Goal: Task Accomplishment & Management: Use online tool/utility

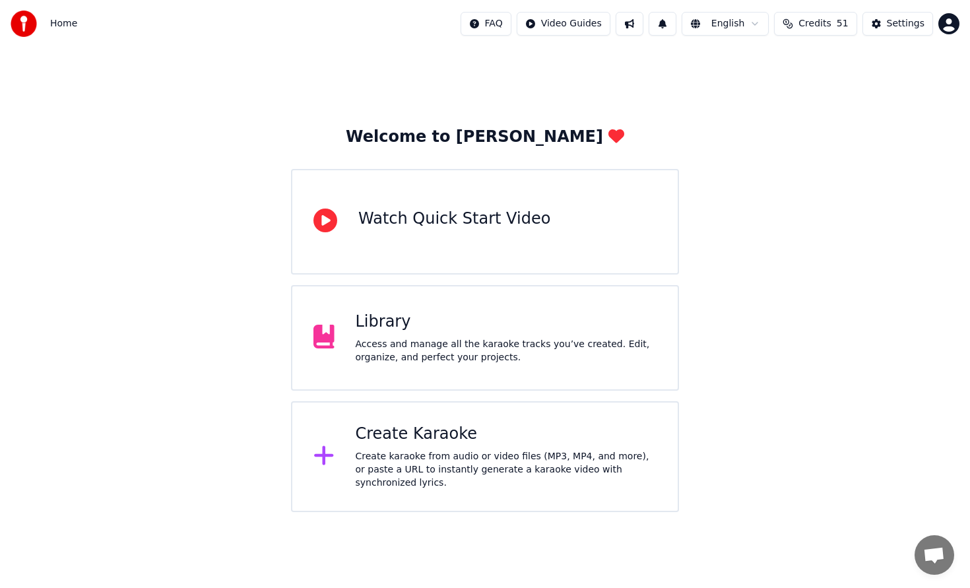
click at [947, 24] on html "Home FAQ Video Guides English Credits 51 Settings Welcome to Youka Watch Quick …" at bounding box center [485, 256] width 970 height 512
click at [947, 24] on icon "button" at bounding box center [948, 23] width 21 height 21
click at [947, 24] on html "Home FAQ Video Guides English Credits 51 Settings Welcome to Youka Watch Quick …" at bounding box center [485, 256] width 970 height 512
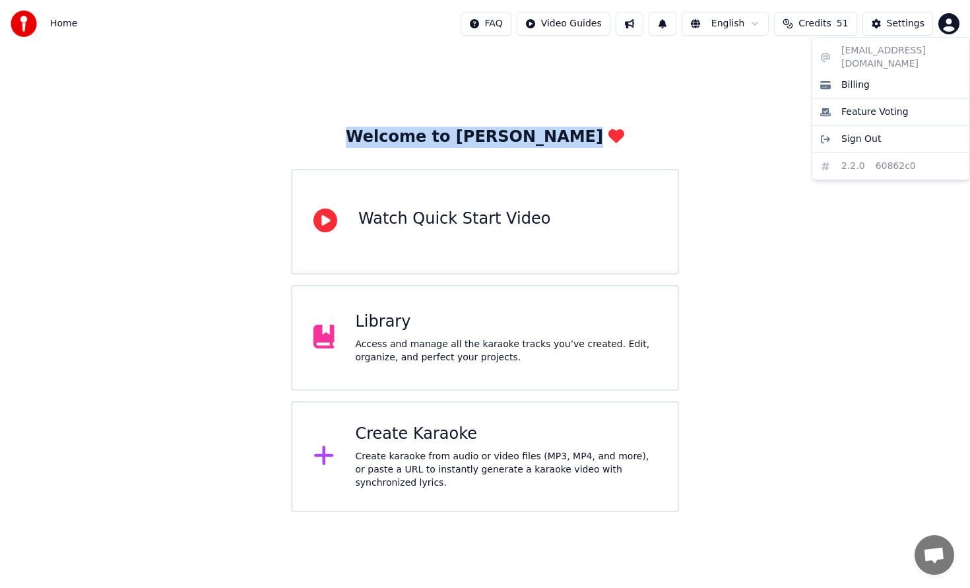
click at [947, 24] on html "Home FAQ Video Guides English Credits 51 Settings Welcome to Youka Watch Quick …" at bounding box center [485, 256] width 970 height 512
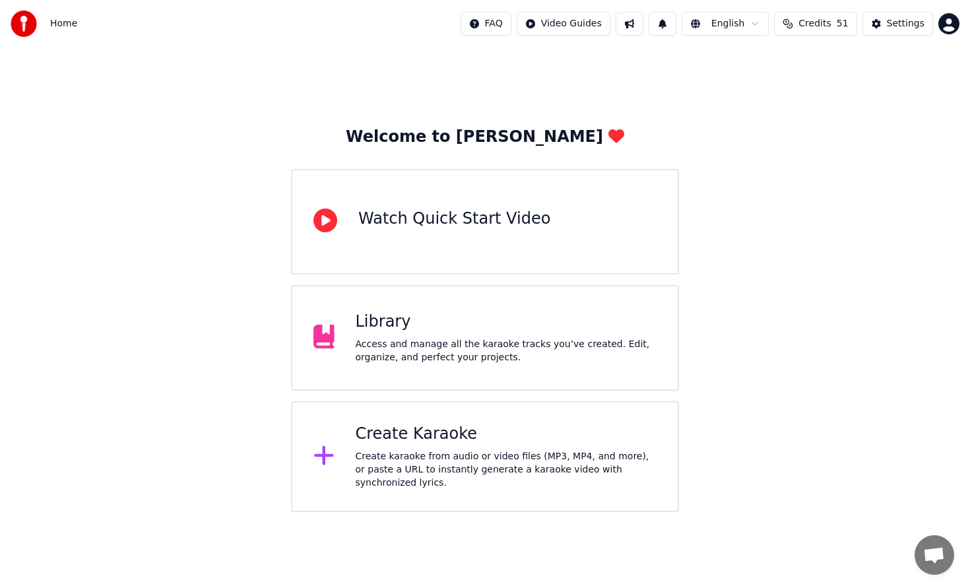
click at [475, 447] on div "Create Karaoke Create karaoke from audio or video files (MP3, MP4, and more), o…" at bounding box center [507, 457] width 302 height 66
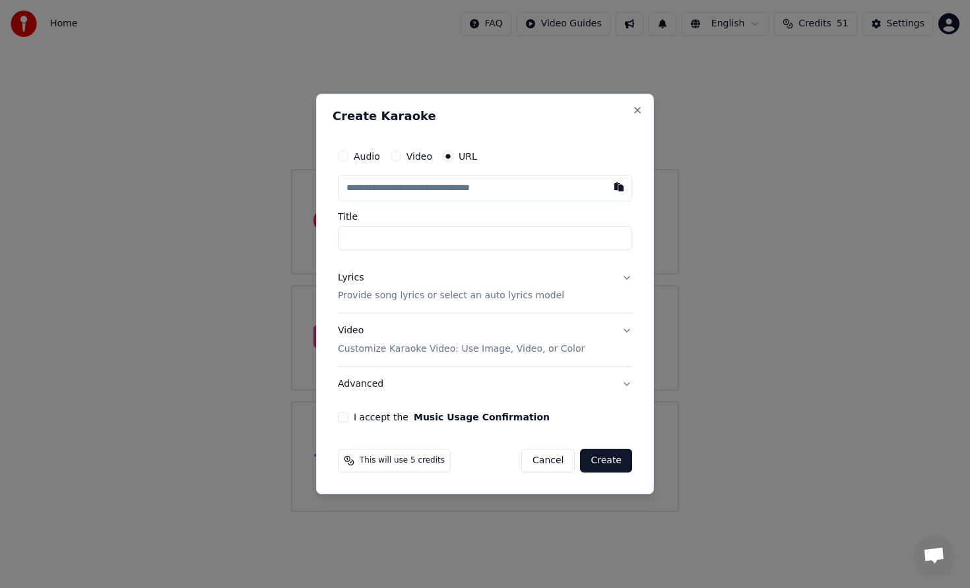
click at [455, 244] on input "Title" at bounding box center [485, 238] width 294 height 24
click at [455, 185] on input "text" at bounding box center [485, 188] width 294 height 26
paste input "**********"
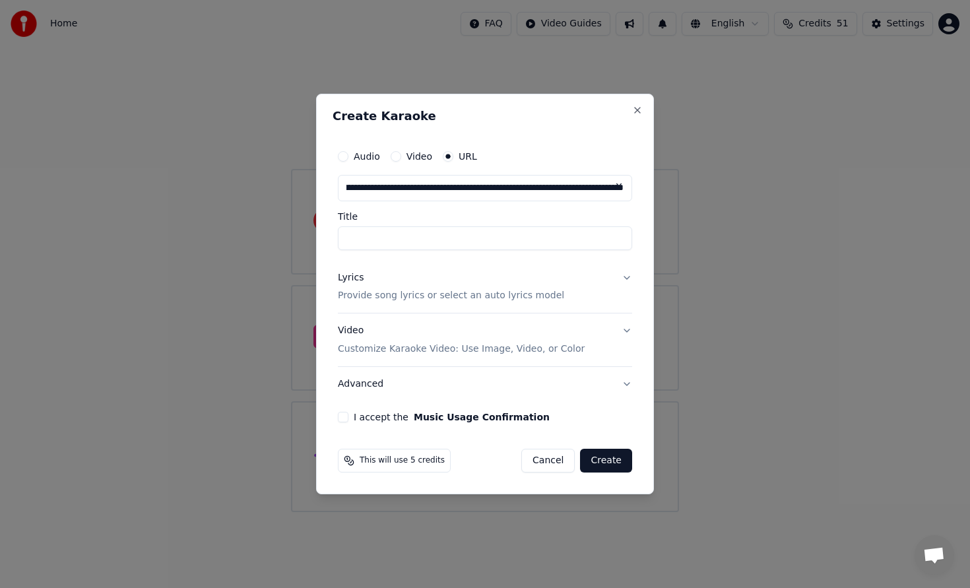
type input "**********"
click at [457, 240] on input "Title" at bounding box center [485, 238] width 294 height 24
type input "**********"
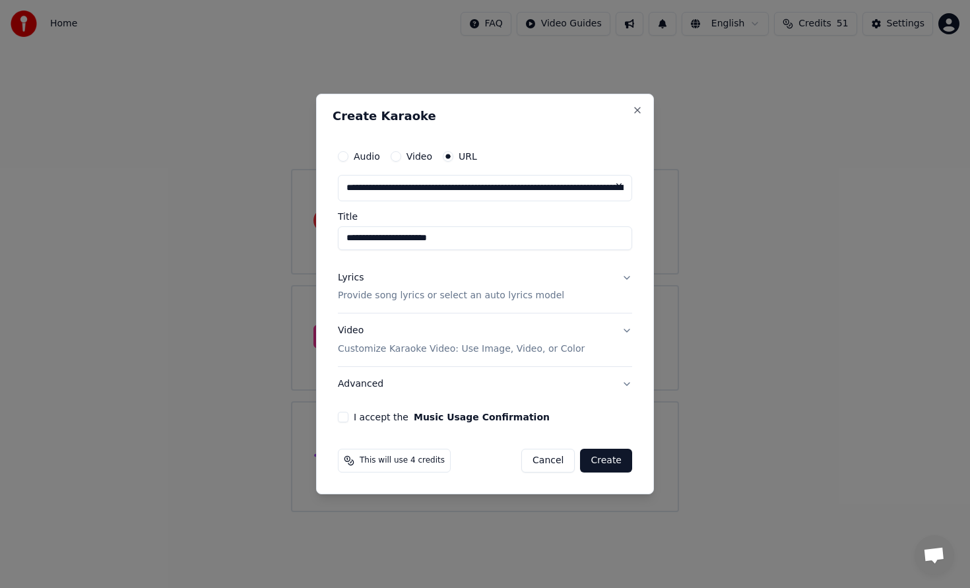
click at [571, 282] on button "Lyrics Provide song lyrics or select an auto lyrics model" at bounding box center [485, 287] width 294 height 53
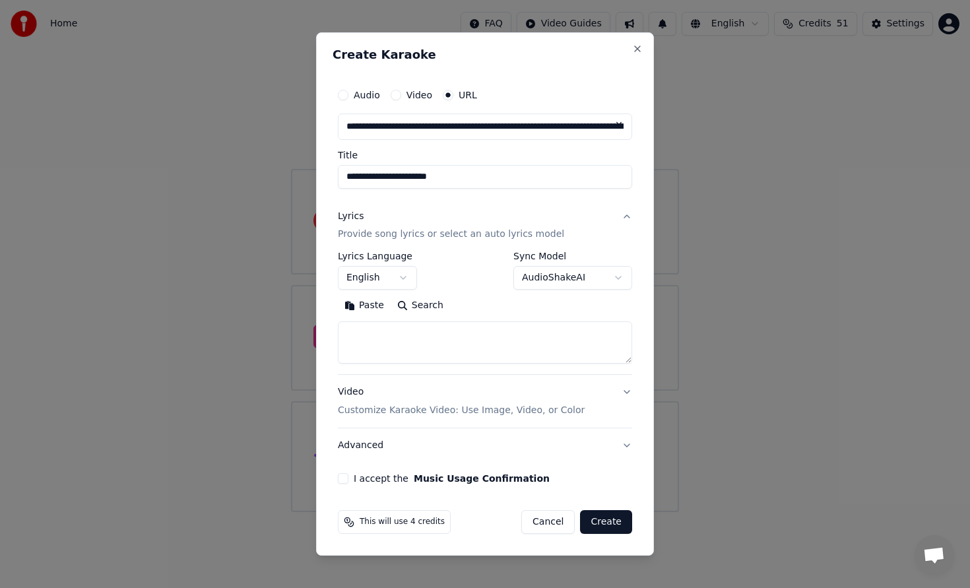
click at [452, 349] on textarea at bounding box center [485, 343] width 294 height 42
paste textarea "**********"
type textarea "**********"
click at [471, 490] on form "**********" at bounding box center [485, 308] width 305 height 463
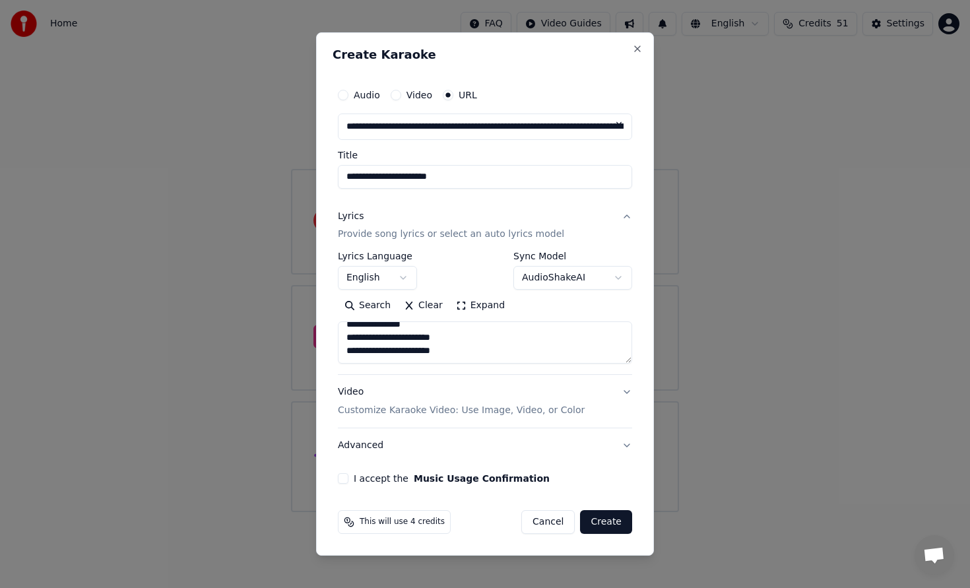
click at [344, 480] on button "I accept the Music Usage Confirmation" at bounding box center [343, 478] width 11 height 11
click at [382, 418] on button "Video Customize Karaoke Video: Use Image, Video, or Color" at bounding box center [485, 401] width 294 height 53
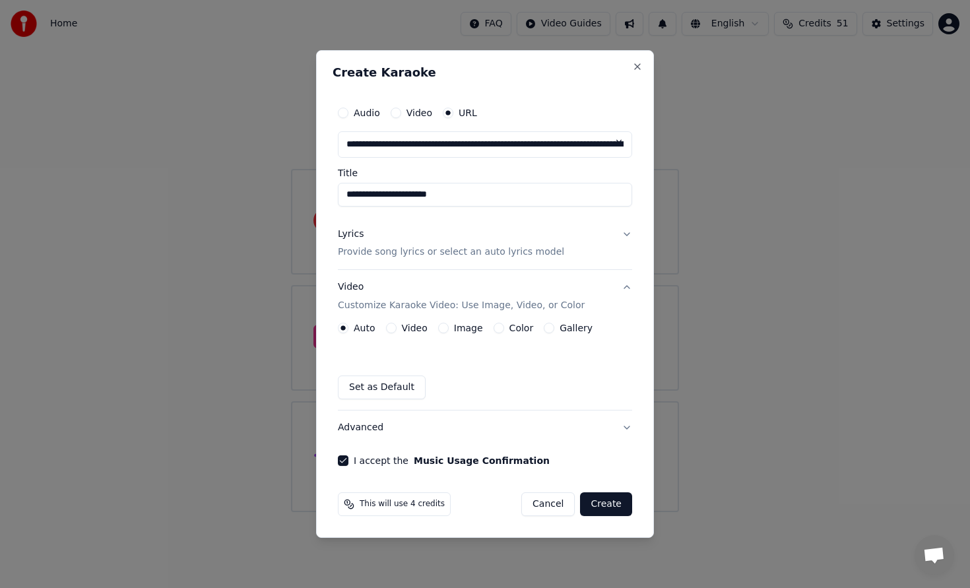
click at [420, 415] on button "Advanced" at bounding box center [485, 427] width 294 height 34
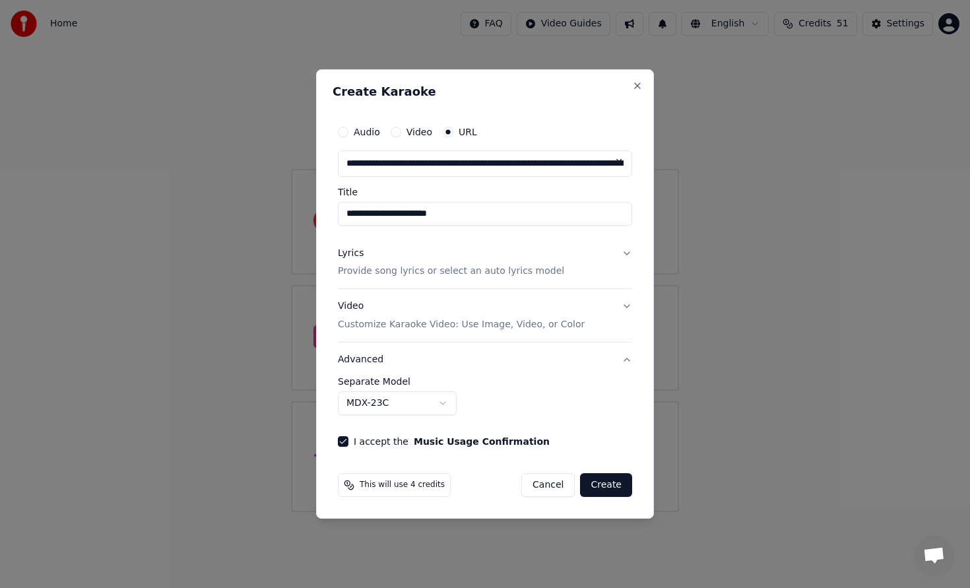
click at [418, 403] on body "**********" at bounding box center [485, 256] width 970 height 512
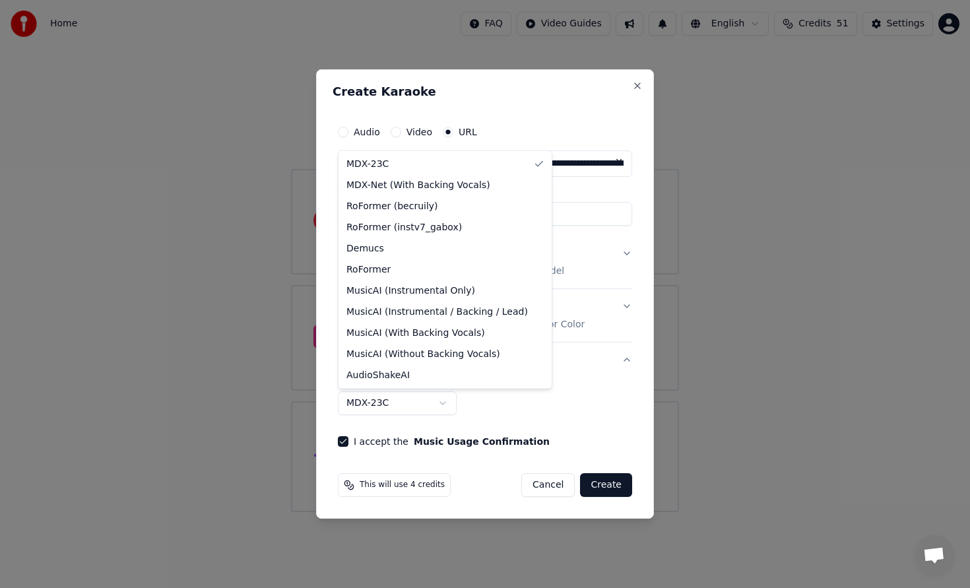
select select "**********"
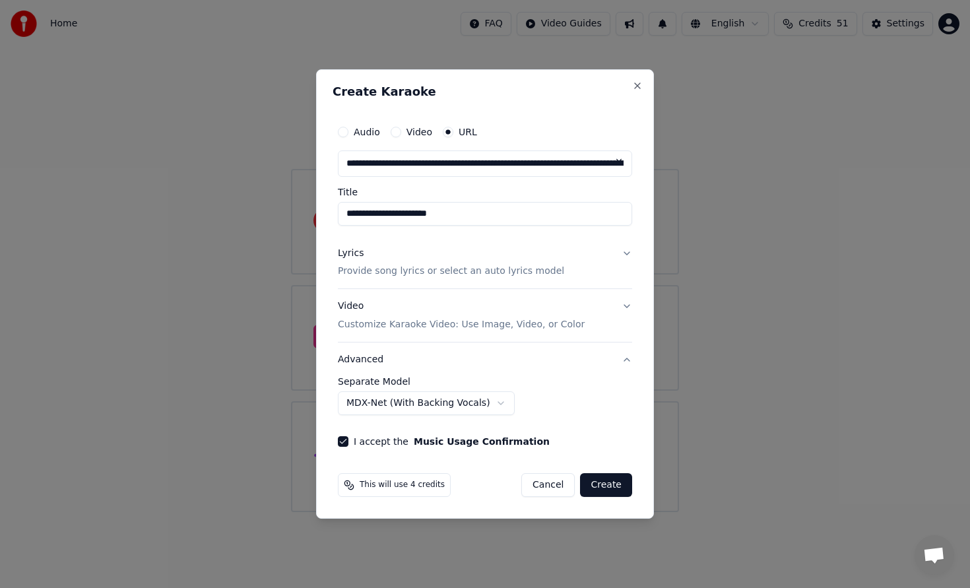
click at [609, 482] on button "Create" at bounding box center [606, 485] width 52 height 24
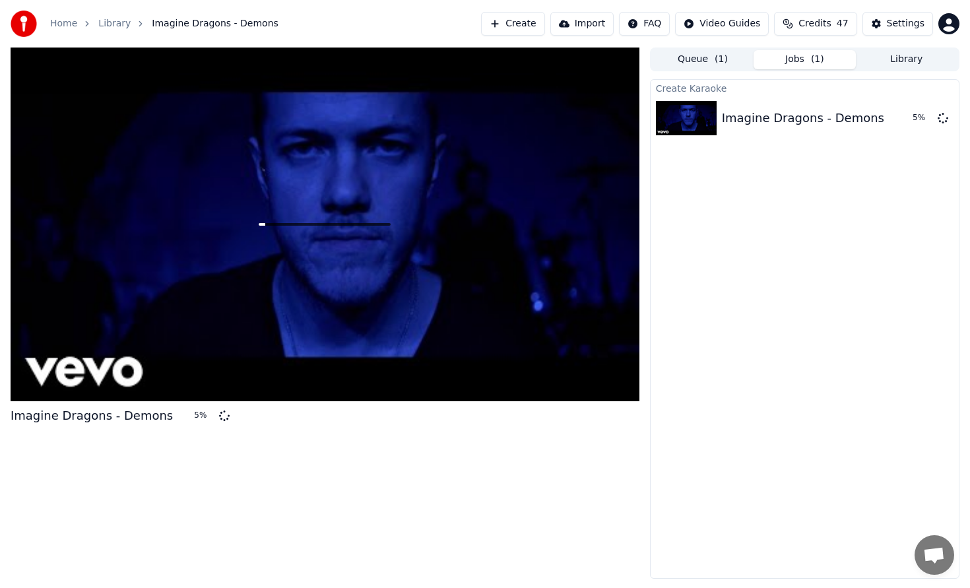
click at [928, 63] on button "Library" at bounding box center [907, 59] width 102 height 19
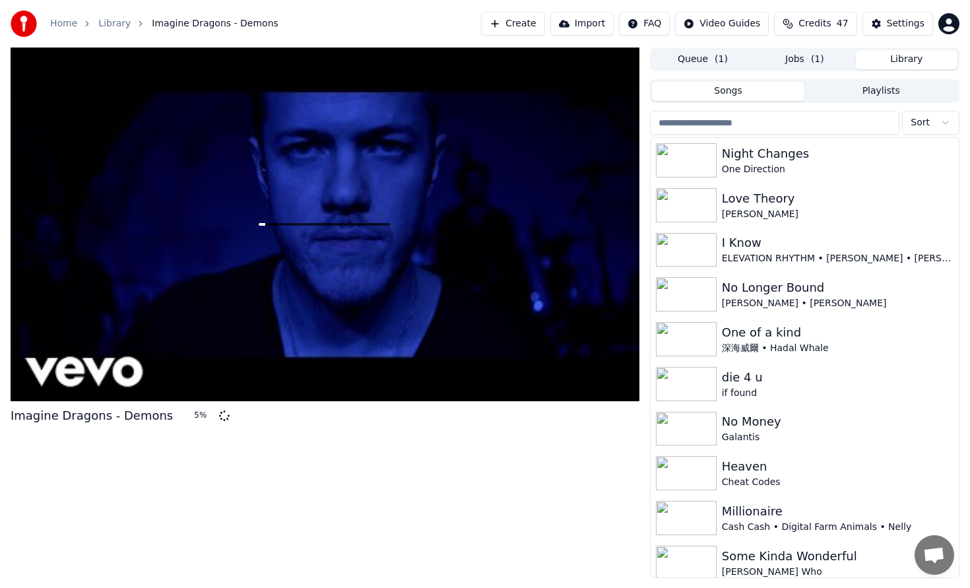
click at [832, 58] on button "Jobs ( 1 )" at bounding box center [805, 59] width 102 height 19
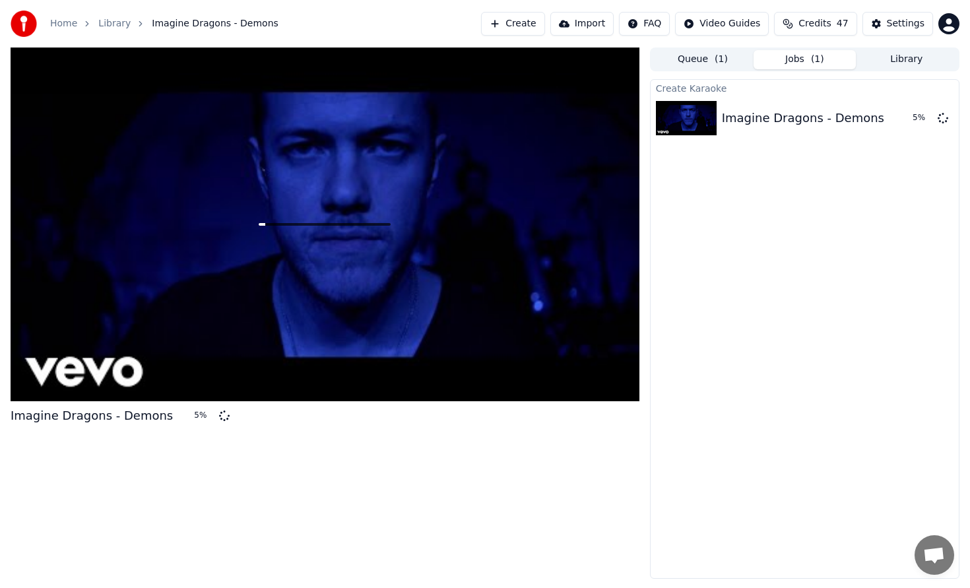
click at [913, 69] on div "Queue ( 1 ) Jobs ( 1 ) Library" at bounding box center [804, 60] width 309 height 24
click at [837, 69] on button "Jobs ( 1 )" at bounding box center [805, 59] width 102 height 19
click at [911, 44] on div "Home Library Imagine Dragons - Demons Create Import FAQ Video Guides Credits 47…" at bounding box center [485, 24] width 970 height 48
click at [906, 53] on button "Library" at bounding box center [907, 59] width 102 height 19
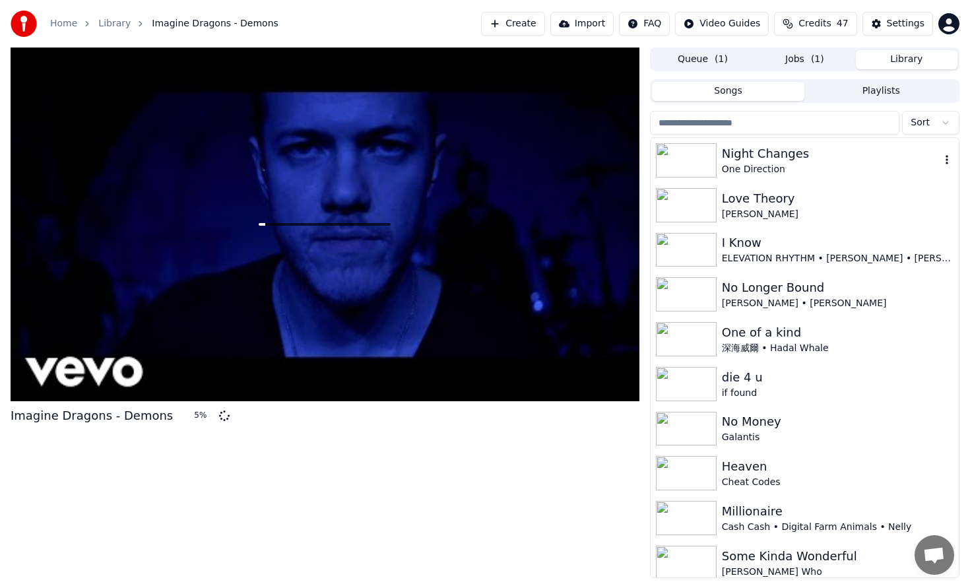
click at [823, 170] on div "One Direction" at bounding box center [831, 169] width 218 height 13
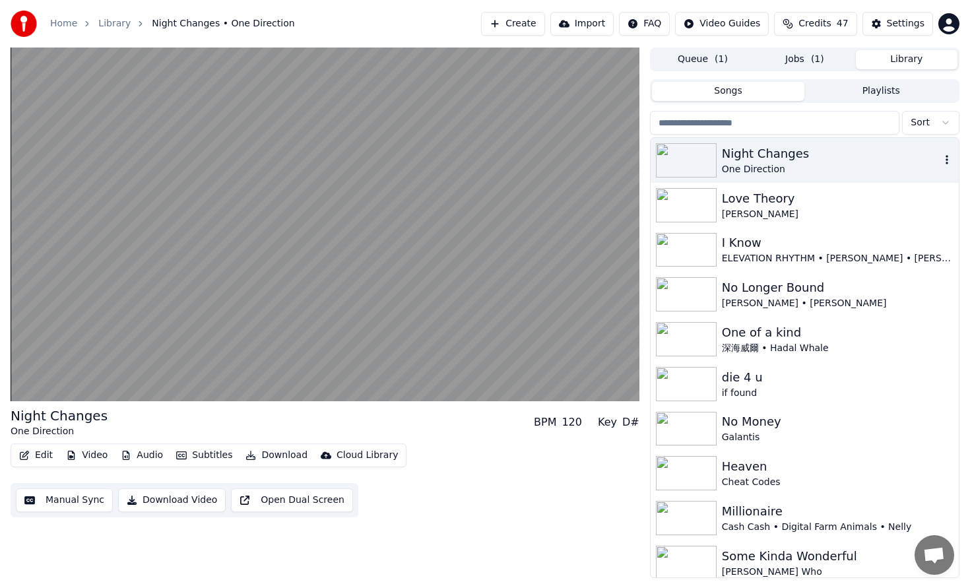
click at [858, 166] on div "One Direction" at bounding box center [831, 169] width 218 height 13
click at [946, 161] on icon "button" at bounding box center [946, 159] width 13 height 11
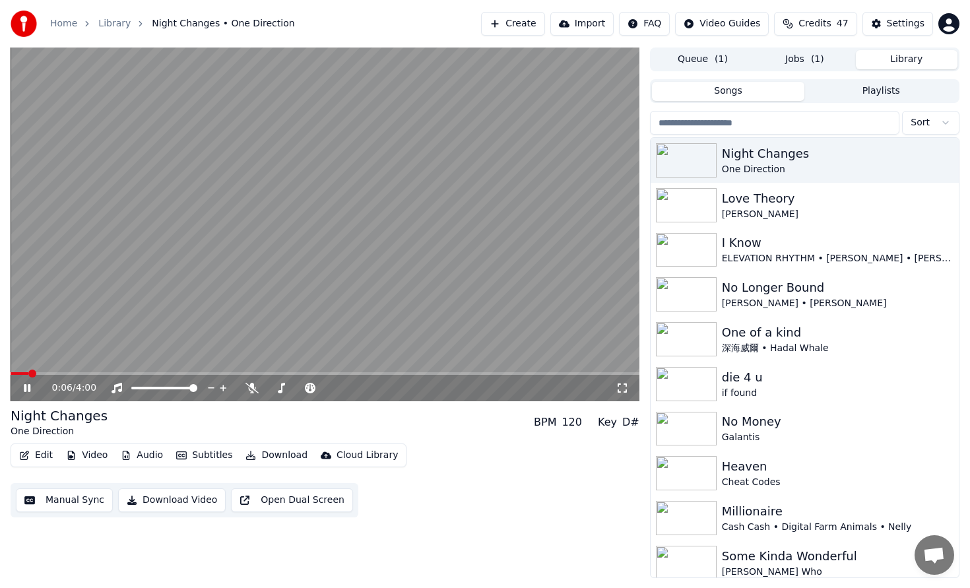
click at [34, 454] on button "Edit" at bounding box center [36, 455] width 44 height 18
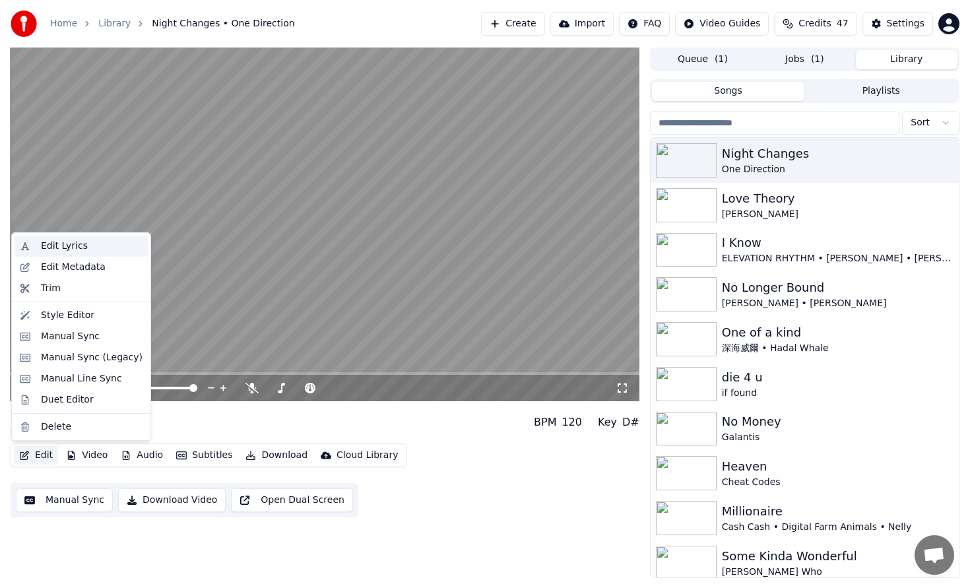
click at [104, 248] on div "Edit Lyrics" at bounding box center [92, 246] width 102 height 13
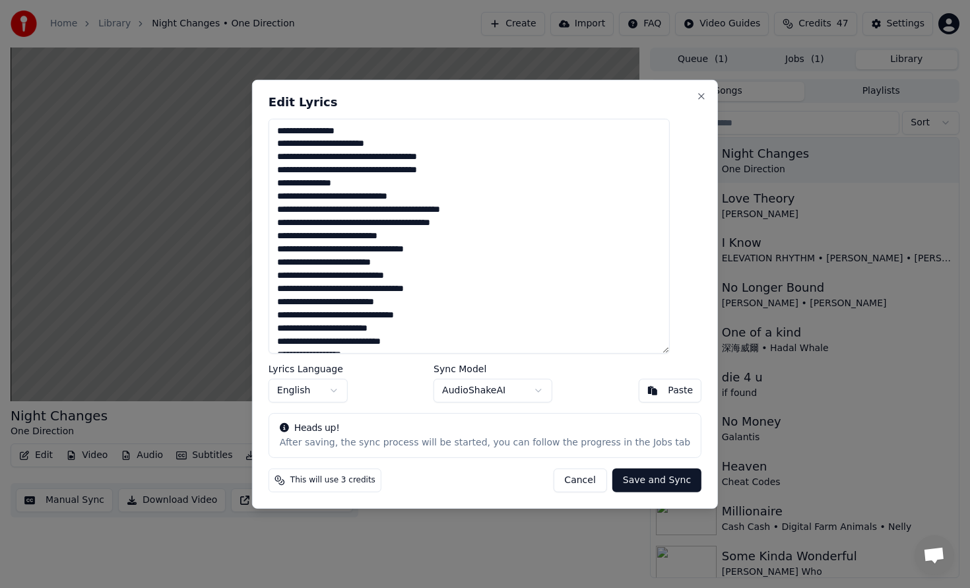
click at [597, 331] on textarea at bounding box center [469, 235] width 401 height 235
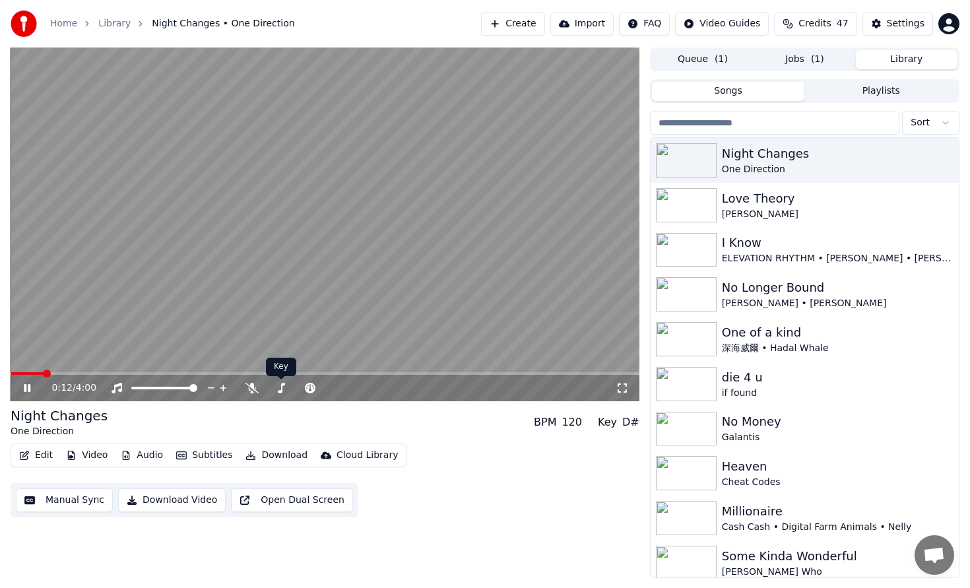
click at [249, 384] on body "Home Library Night Changes • One Direction Create Import FAQ Video Guides Credi…" at bounding box center [485, 294] width 970 height 588
drag, startPoint x: 287, startPoint y: 385, endPoint x: 337, endPoint y: 382, distance: 50.3
click at [338, 383] on div at bounding box center [312, 387] width 106 height 13
click at [311, 385] on div at bounding box center [312, 387] width 106 height 13
drag, startPoint x: 300, startPoint y: 390, endPoint x: 342, endPoint y: 389, distance: 42.3
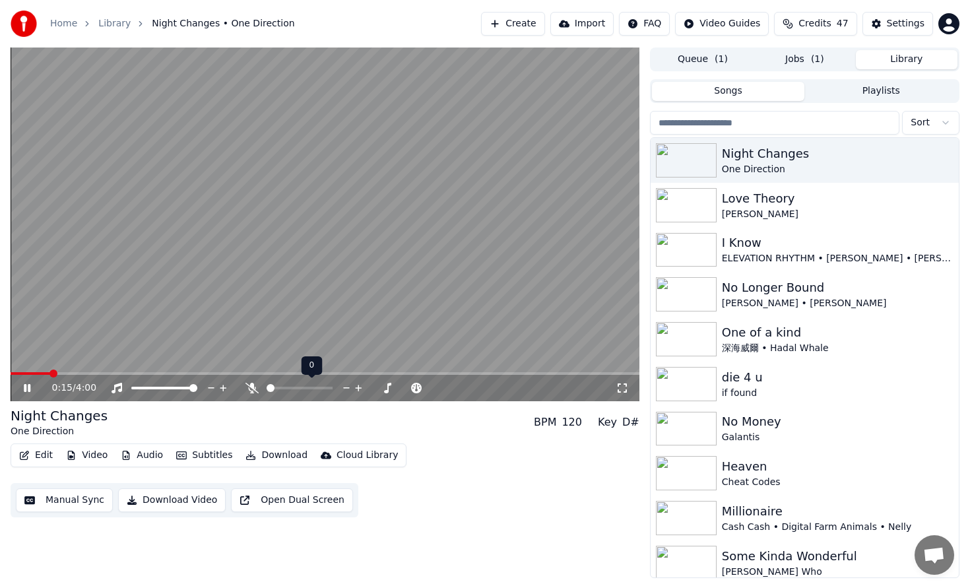
click at [345, 389] on div at bounding box center [312, 387] width 106 height 13
click at [333, 387] on span at bounding box center [300, 388] width 66 height 3
click at [399, 323] on video at bounding box center [325, 225] width 629 height 354
click at [523, 269] on video at bounding box center [325, 225] width 629 height 354
click at [458, 245] on video at bounding box center [325, 225] width 629 height 354
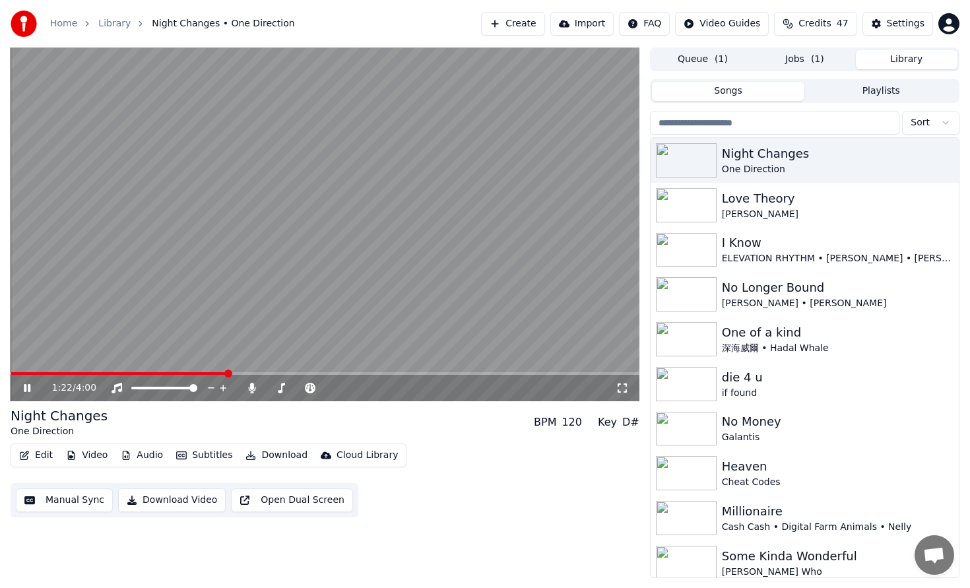
click at [393, 229] on video at bounding box center [325, 225] width 629 height 354
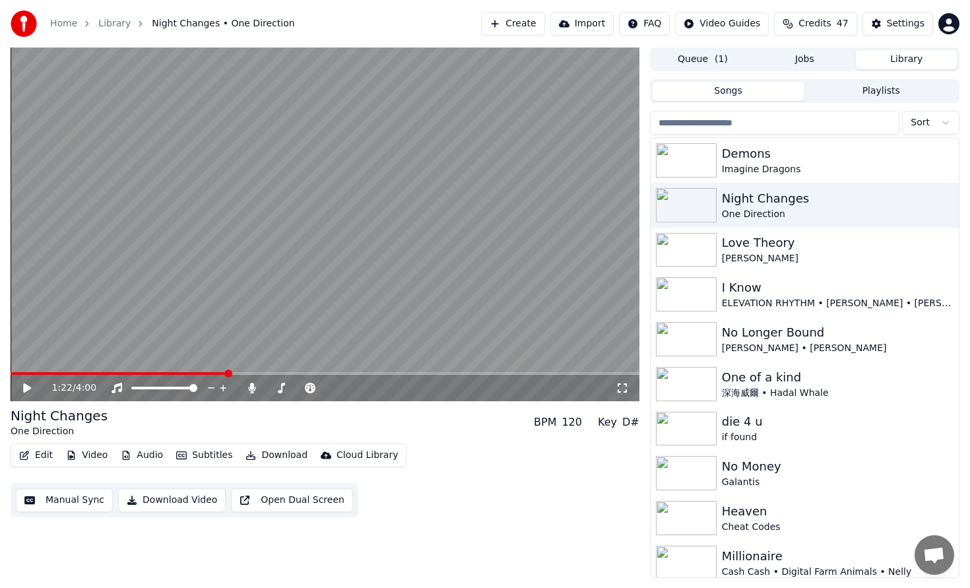
click at [474, 232] on video at bounding box center [325, 225] width 629 height 354
click at [450, 228] on video at bounding box center [325, 225] width 629 height 354
